Goal: Contribute content: Add original content to the website for others to see

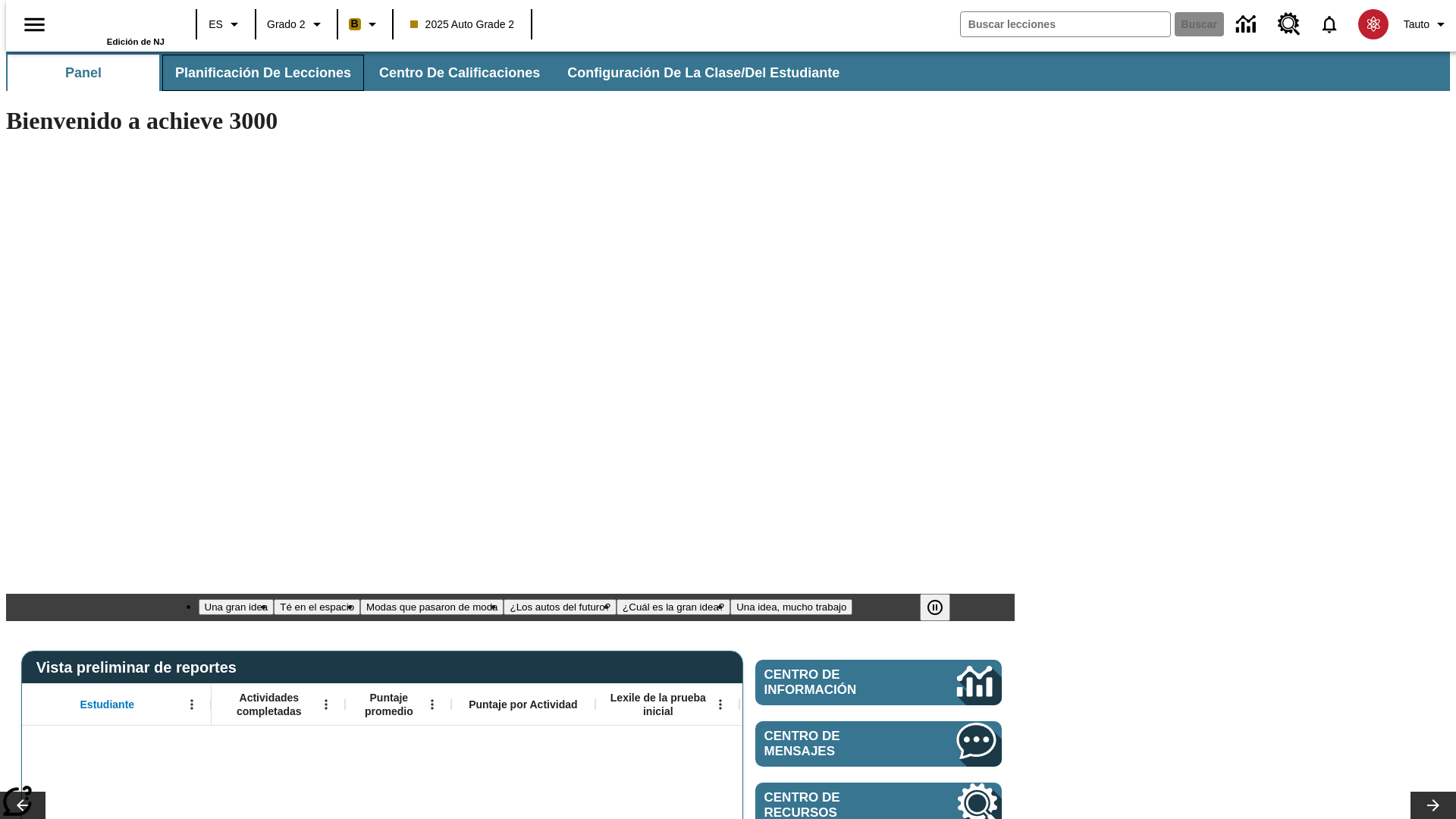
click at [254, 73] on span "Planificación de lecciones" at bounding box center [263, 73] width 176 height 17
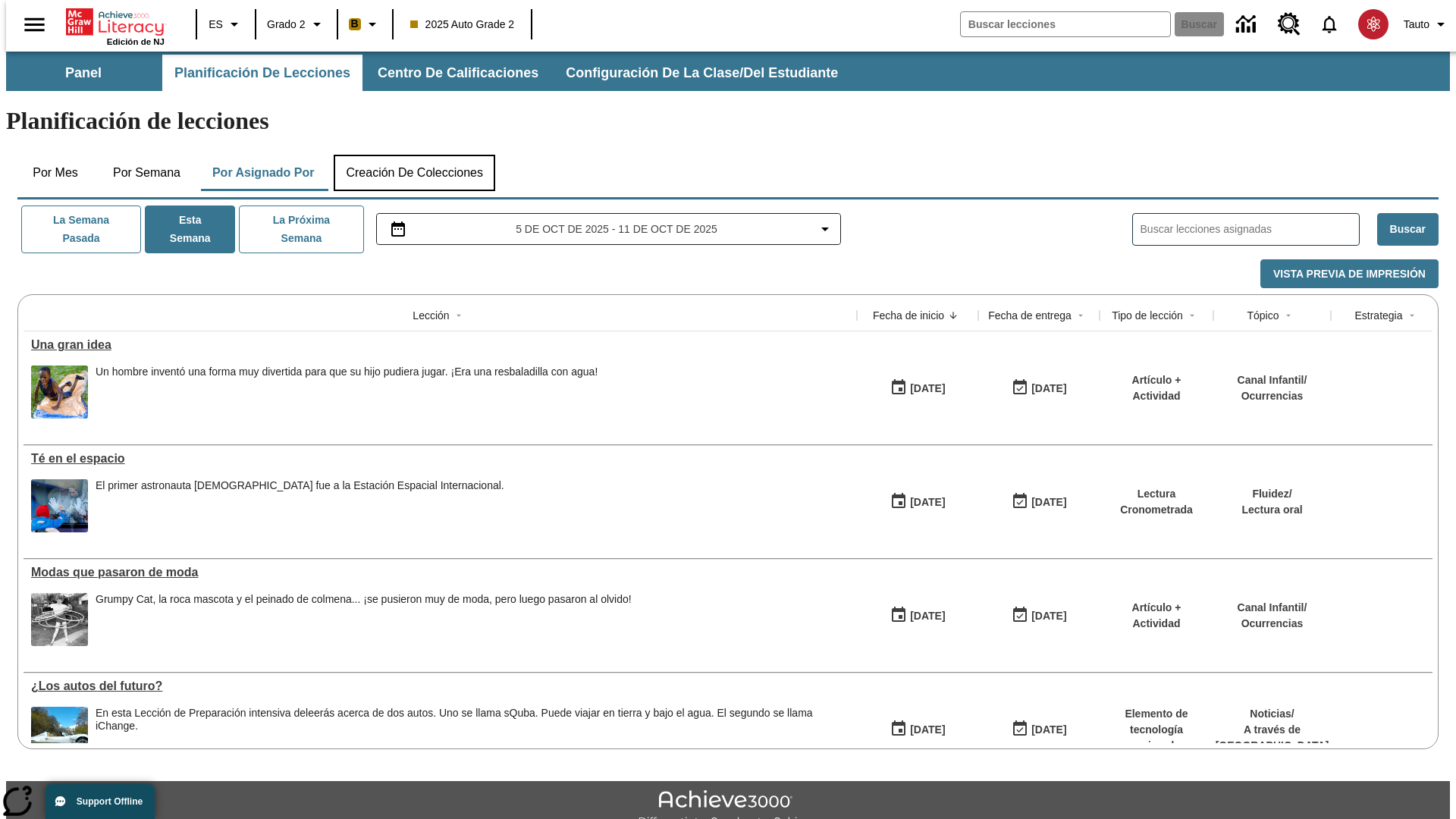
click at [411, 155] on button "Creación de colecciones" at bounding box center [414, 173] width 162 height 36
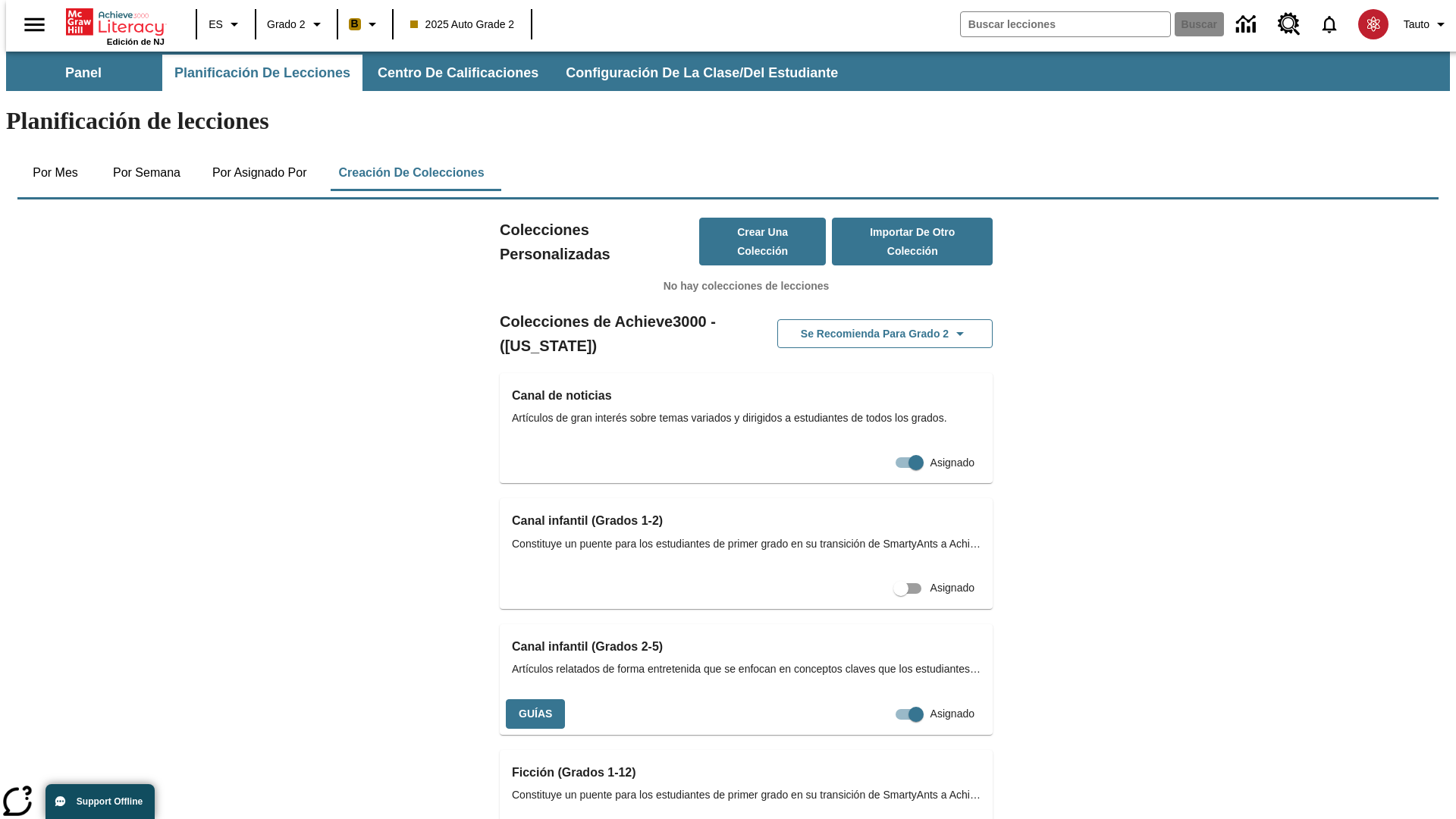
click at [746, 218] on button "Crear una colección" at bounding box center [763, 242] width 128 height 48
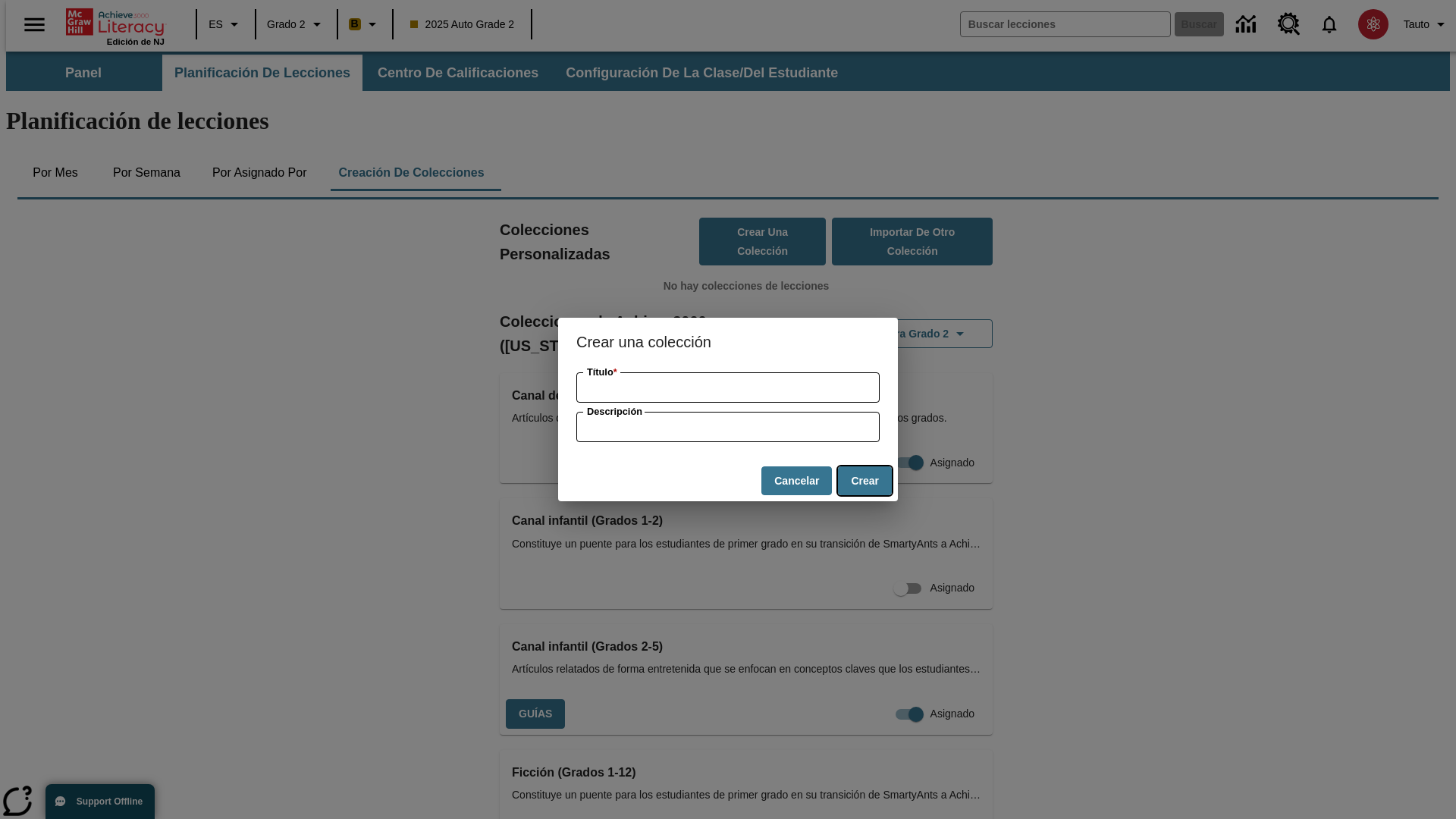
click at [865, 481] on button "Crear" at bounding box center [865, 481] width 54 height 30
type input "Luxurious Plastic Cheese"
type input "some collection description"
click at [865, 481] on button "Crear" at bounding box center [865, 481] width 54 height 30
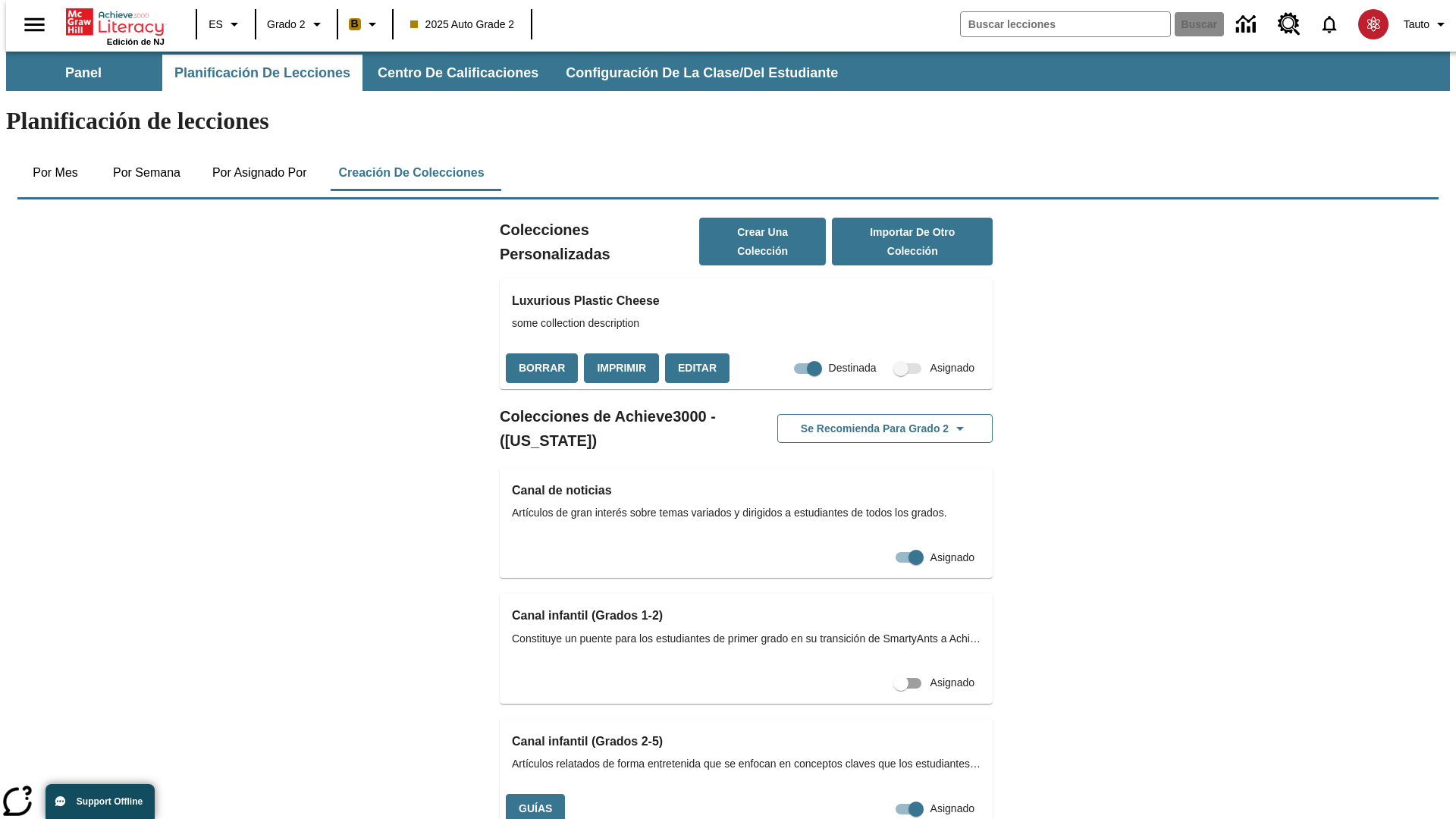
click at [786, 354] on input "Destinada" at bounding box center [814, 369] width 86 height 29
checkbox input "false"
click at [540, 354] on button "Borrar" at bounding box center [542, 369] width 72 height 30
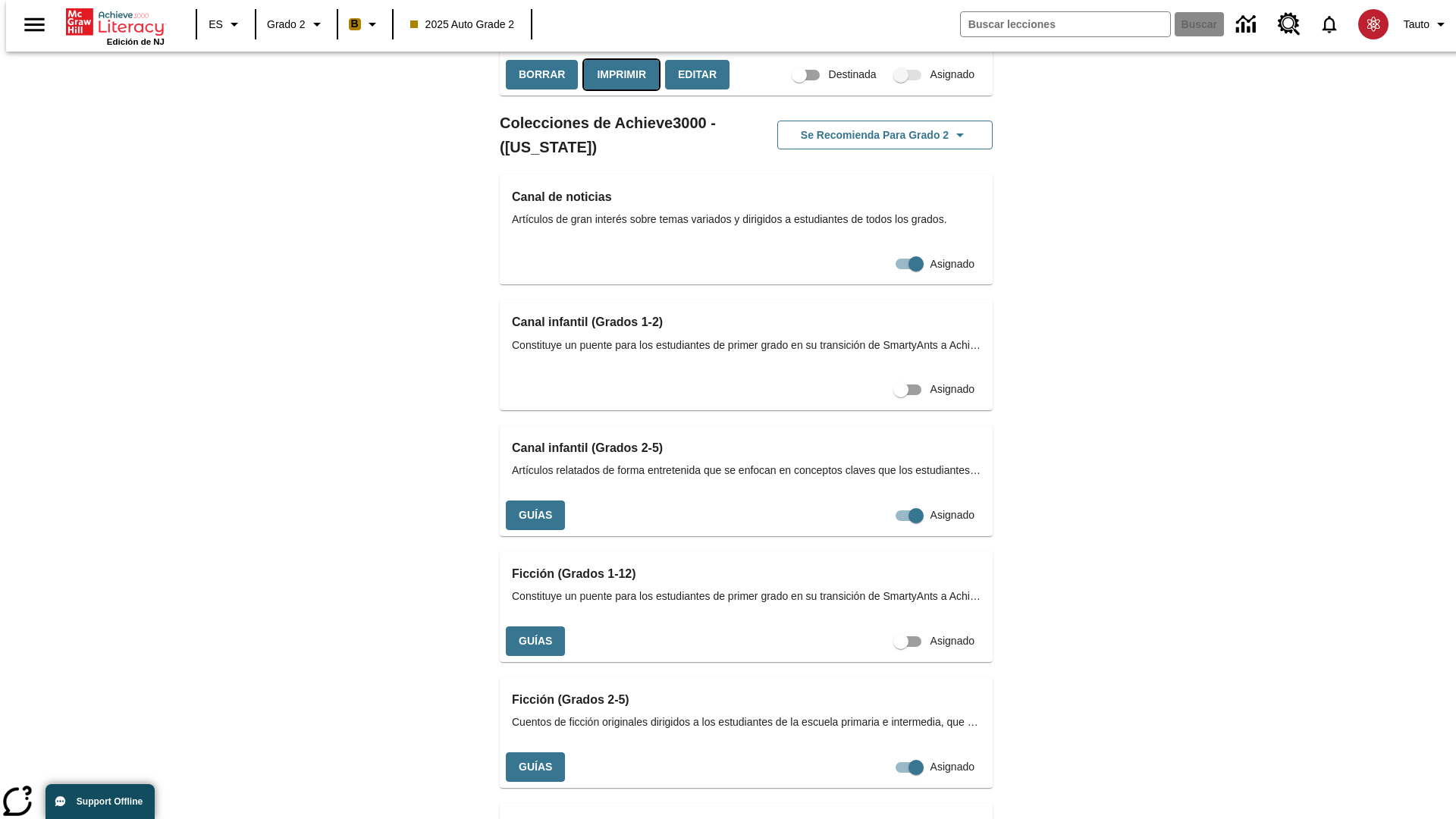
click at [618, 89] on button "Imprimir" at bounding box center [621, 75] width 75 height 30
